Goal: Task Accomplishment & Management: Manage account settings

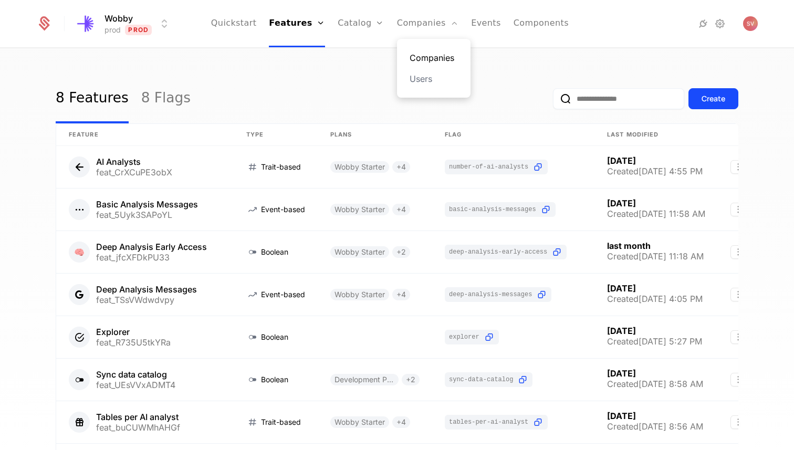
click at [417, 54] on link "Companies" at bounding box center [434, 57] width 48 height 13
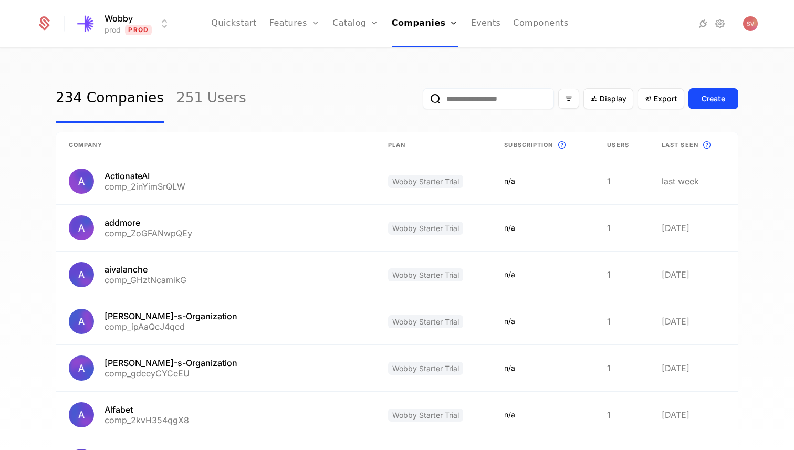
click at [517, 98] on input "email" at bounding box center [488, 98] width 131 height 21
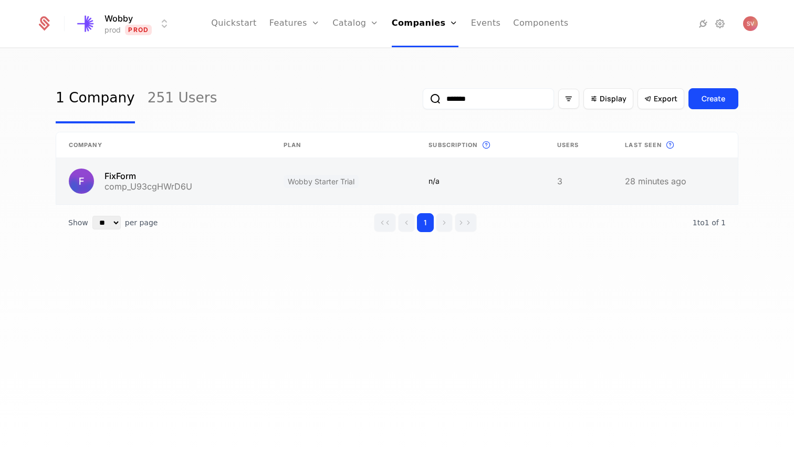
type input "*******"
click at [195, 183] on link at bounding box center [163, 181] width 215 height 46
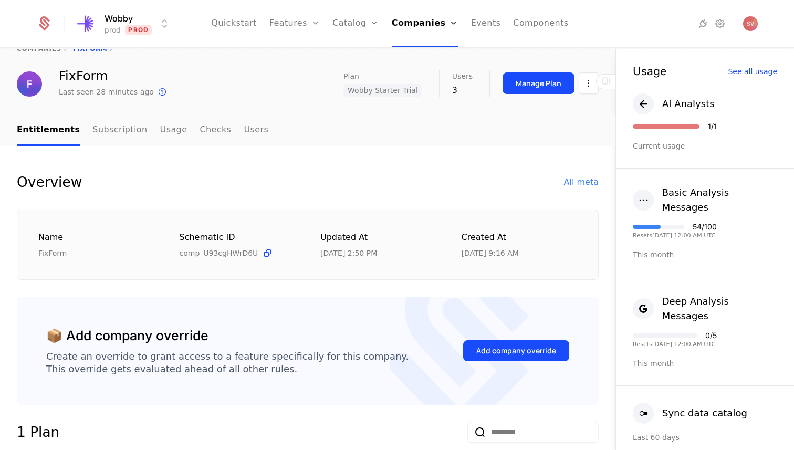
scroll to position [30, 0]
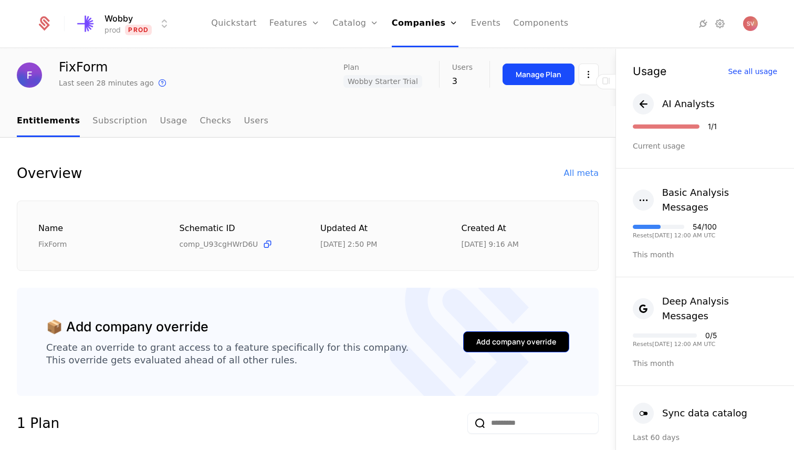
click at [480, 339] on div "Add company override" at bounding box center [516, 342] width 80 height 11
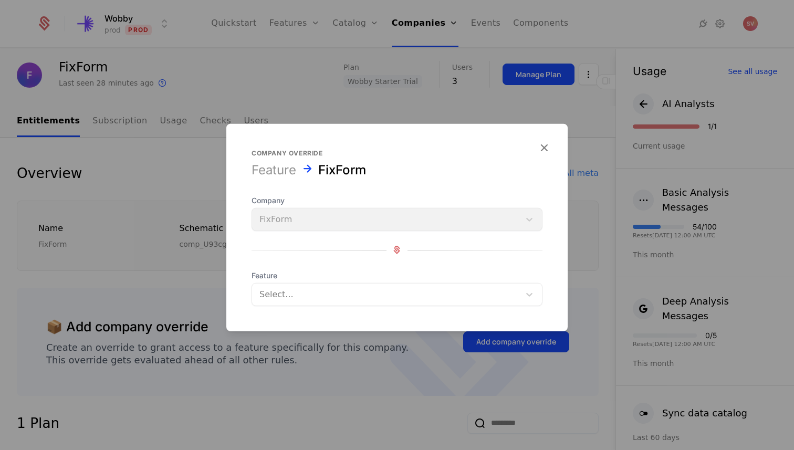
click at [345, 293] on div at bounding box center [386, 294] width 253 height 15
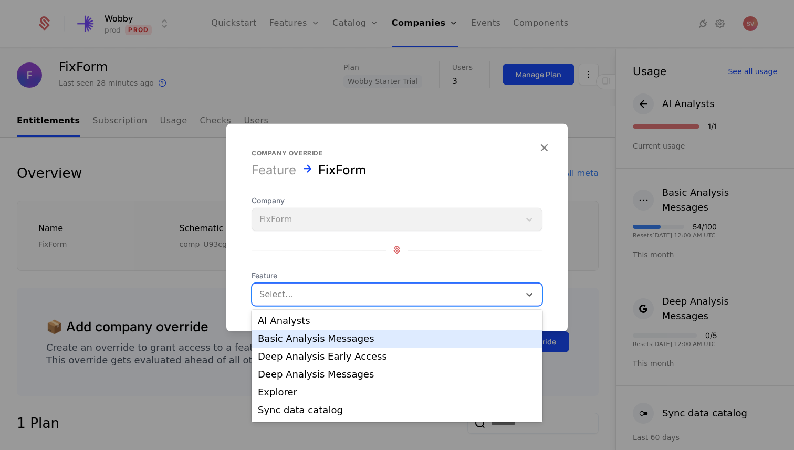
click at [338, 340] on div "Basic Analysis Messages" at bounding box center [397, 338] width 278 height 9
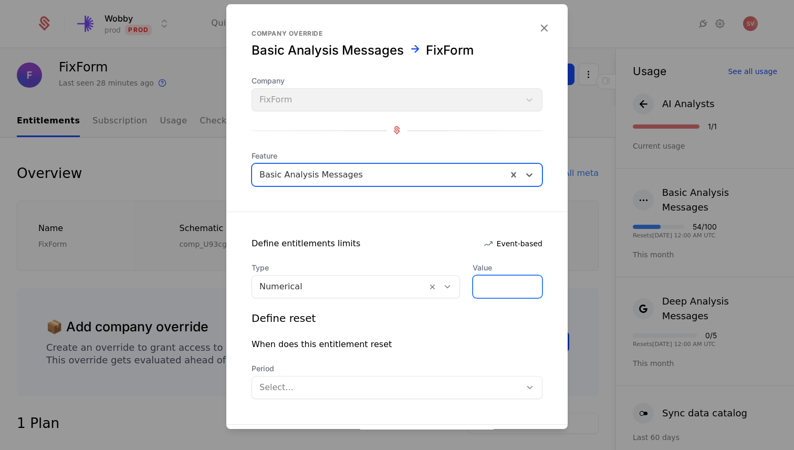
click at [489, 288] on input "*" at bounding box center [507, 287] width 69 height 22
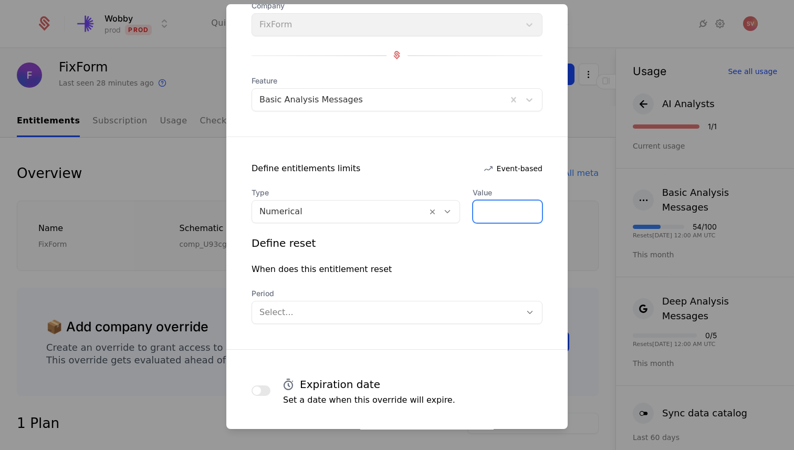
scroll to position [126, 0]
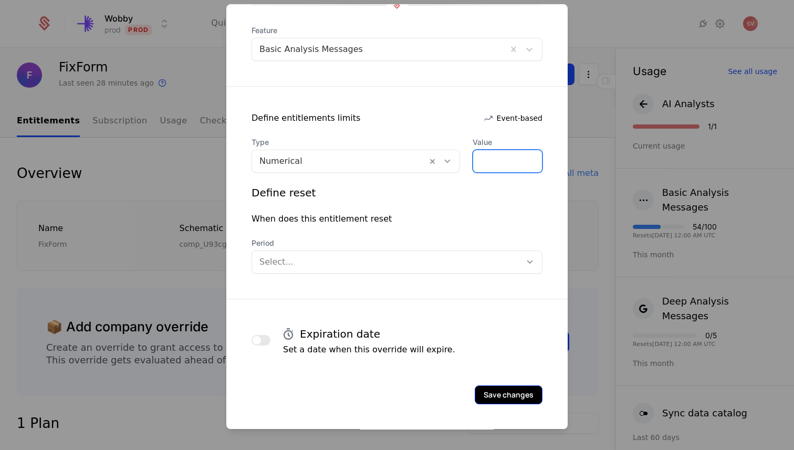
type input "**"
click at [492, 395] on button "Save changes" at bounding box center [509, 395] width 68 height 19
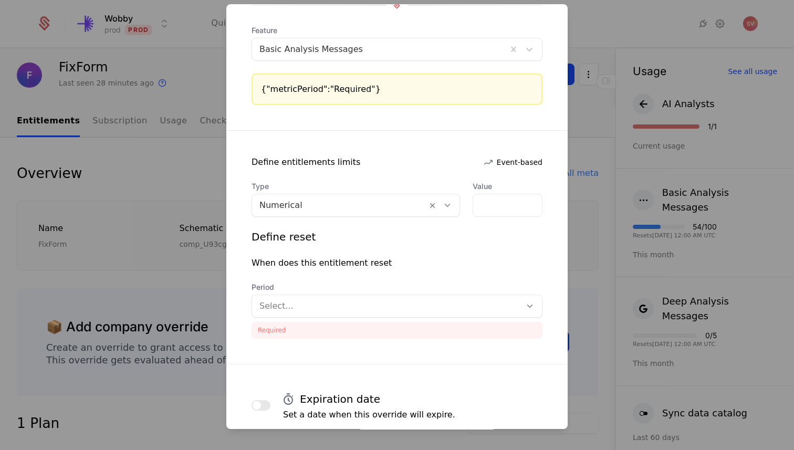
click at [459, 309] on div at bounding box center [387, 306] width 254 height 15
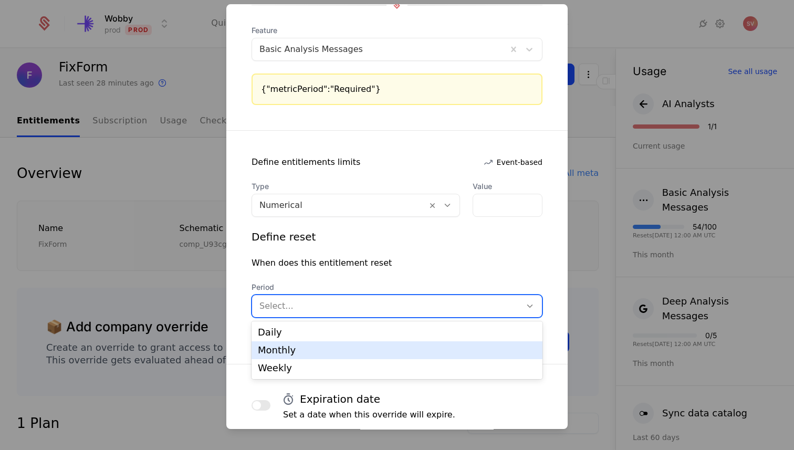
click at [434, 356] on div "Monthly" at bounding box center [397, 350] width 291 height 18
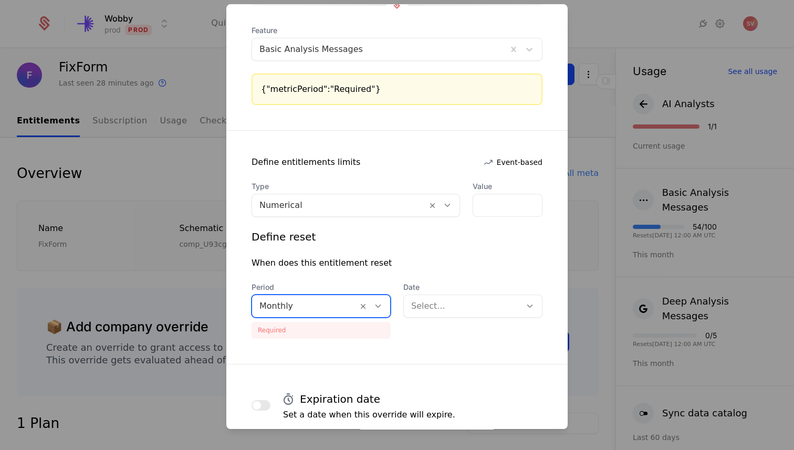
click at [461, 308] on div at bounding box center [462, 306] width 102 height 15
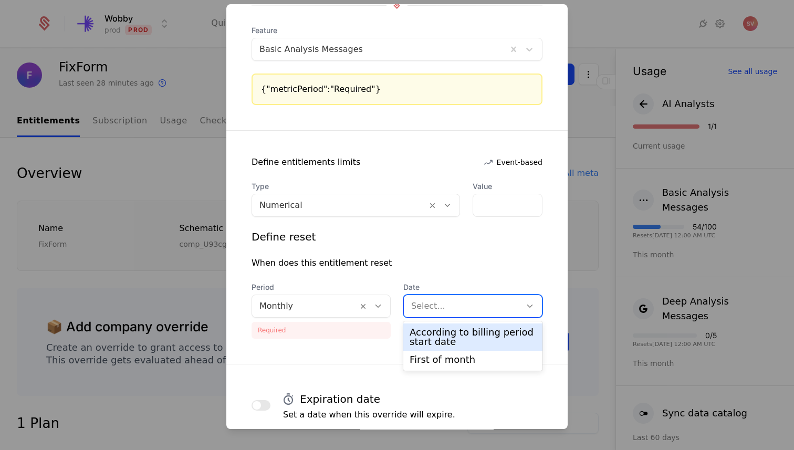
click at [458, 340] on div "According to billing period start date" at bounding box center [473, 337] width 127 height 19
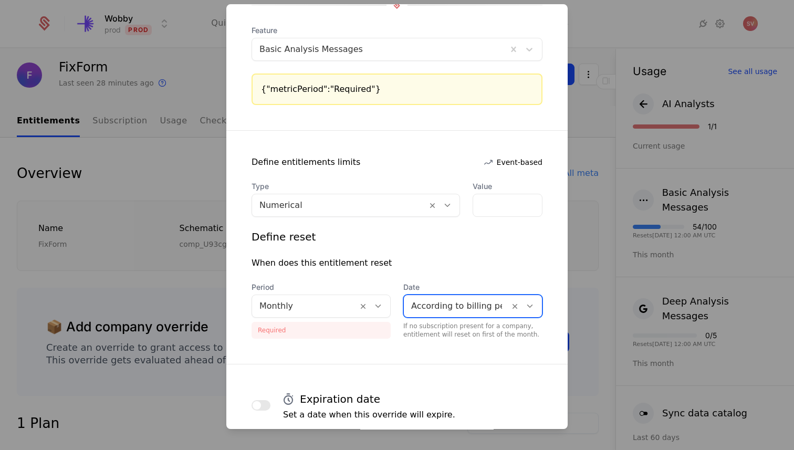
click at [409, 275] on div "Define reset When does this entitlement reset Period Monthly Required Date opti…" at bounding box center [397, 284] width 291 height 109
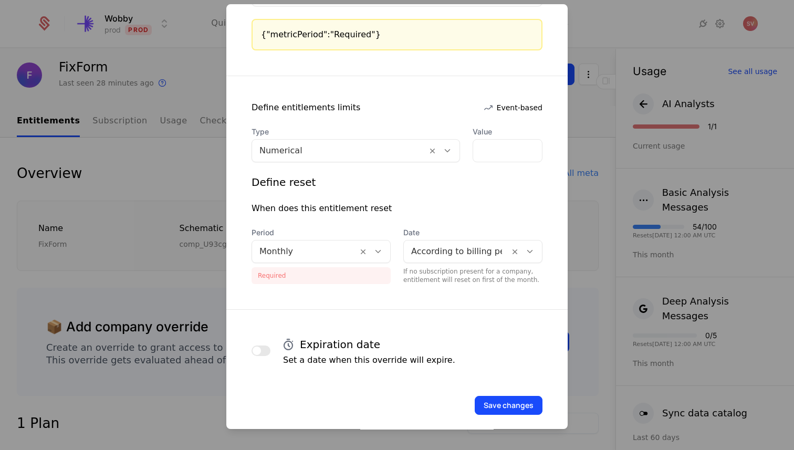
scroll to position [191, 0]
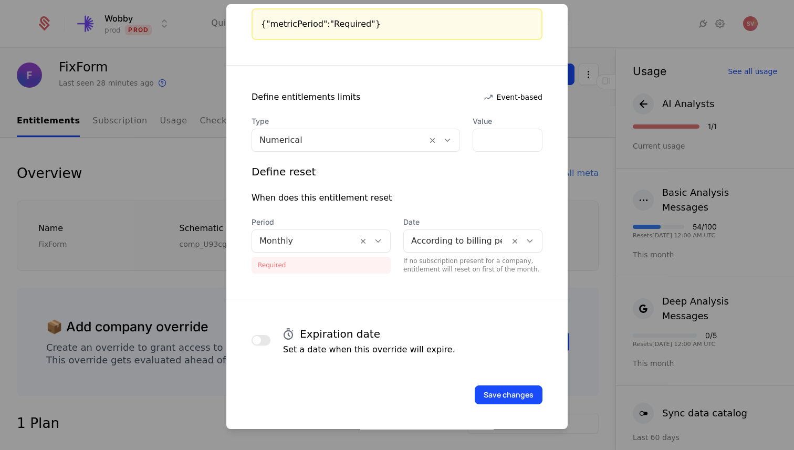
click at [265, 338] on button "button" at bounding box center [261, 340] width 19 height 11
click at [294, 392] on input "Active through date (UTC)" at bounding box center [397, 388] width 291 height 23
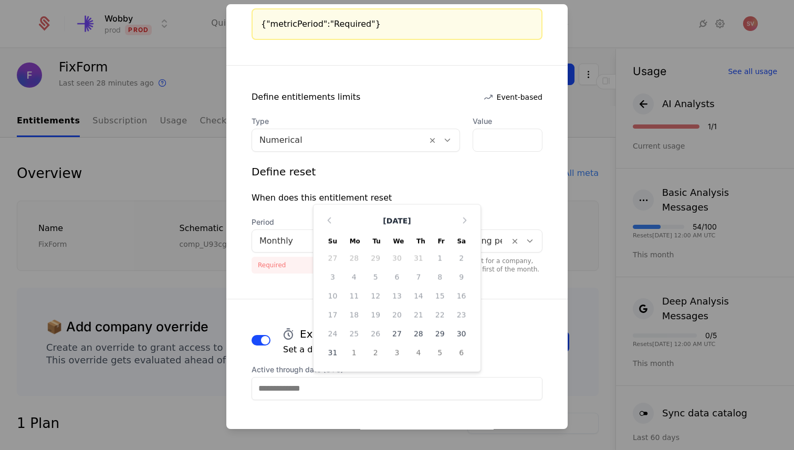
click at [440, 333] on div "29" at bounding box center [440, 333] width 22 height 17
type input "**********"
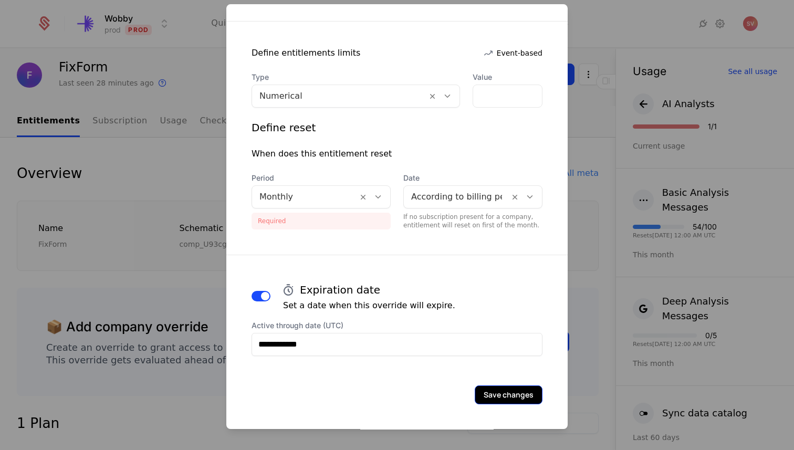
click at [500, 393] on button "Save changes" at bounding box center [509, 395] width 68 height 19
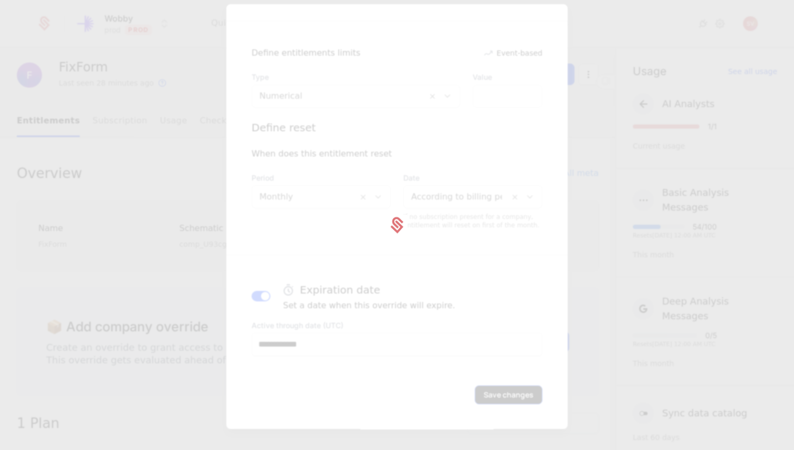
scroll to position [0, 0]
